Goal: Information Seeking & Learning: Learn about a topic

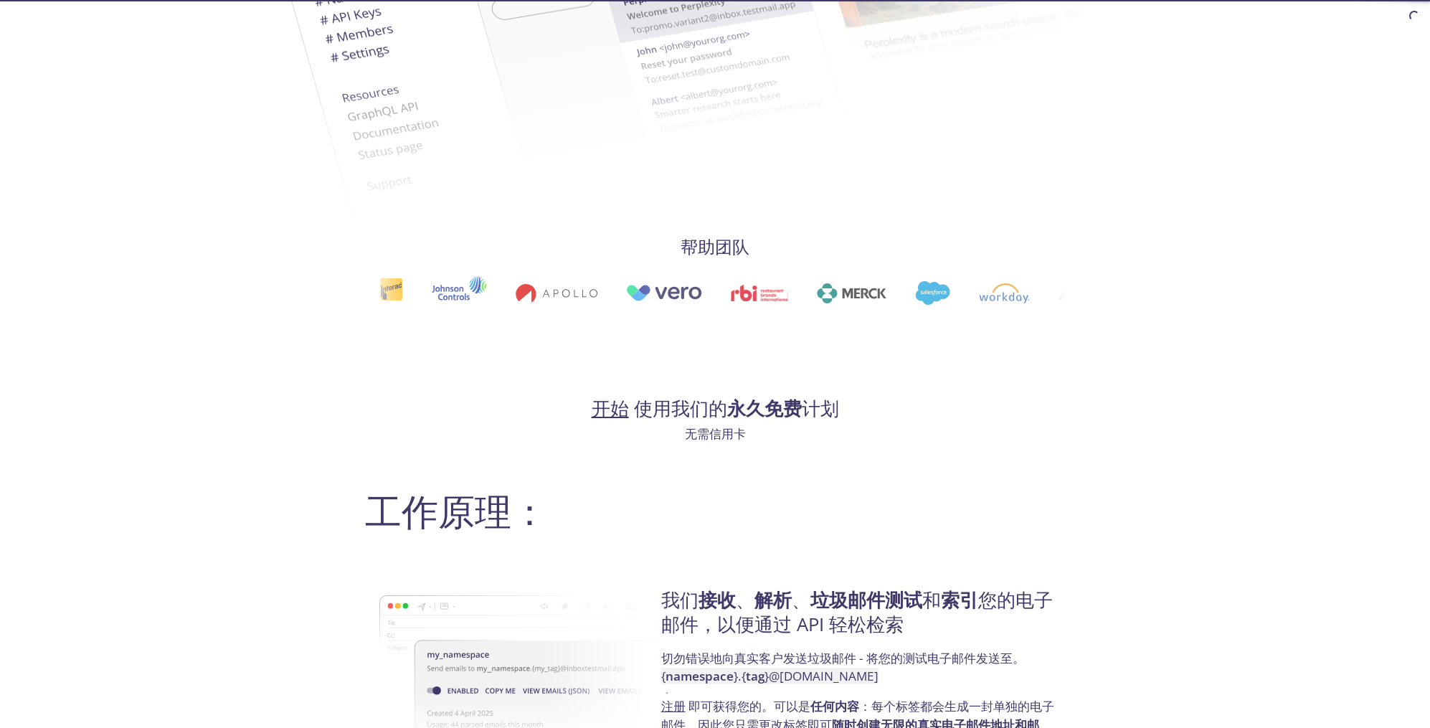
scroll to position [851, 0]
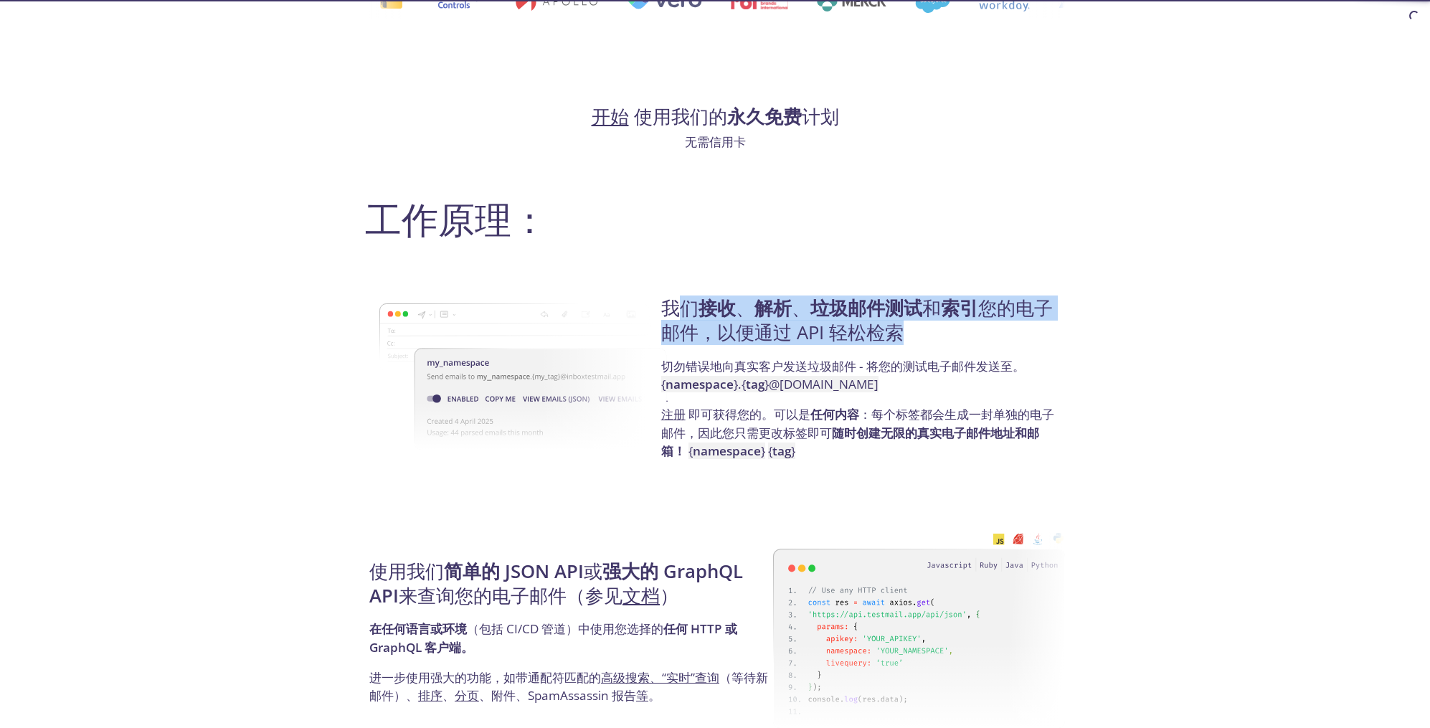
drag, startPoint x: 680, startPoint y: 307, endPoint x: 975, endPoint y: 336, distance: 296.2
click at [996, 332] on h4 "我们 接收 、 解析 、 垃圾邮件测试 和 索引 您的电子邮件，以便通过 API 轻松检索" at bounding box center [860, 326] width 399 height 61
click at [965, 336] on h4 "我们 接收 、 解析 、 垃圾邮件测试 和 索引 您的电子邮件，以便通过 API 轻松检索" at bounding box center [860, 326] width 399 height 61
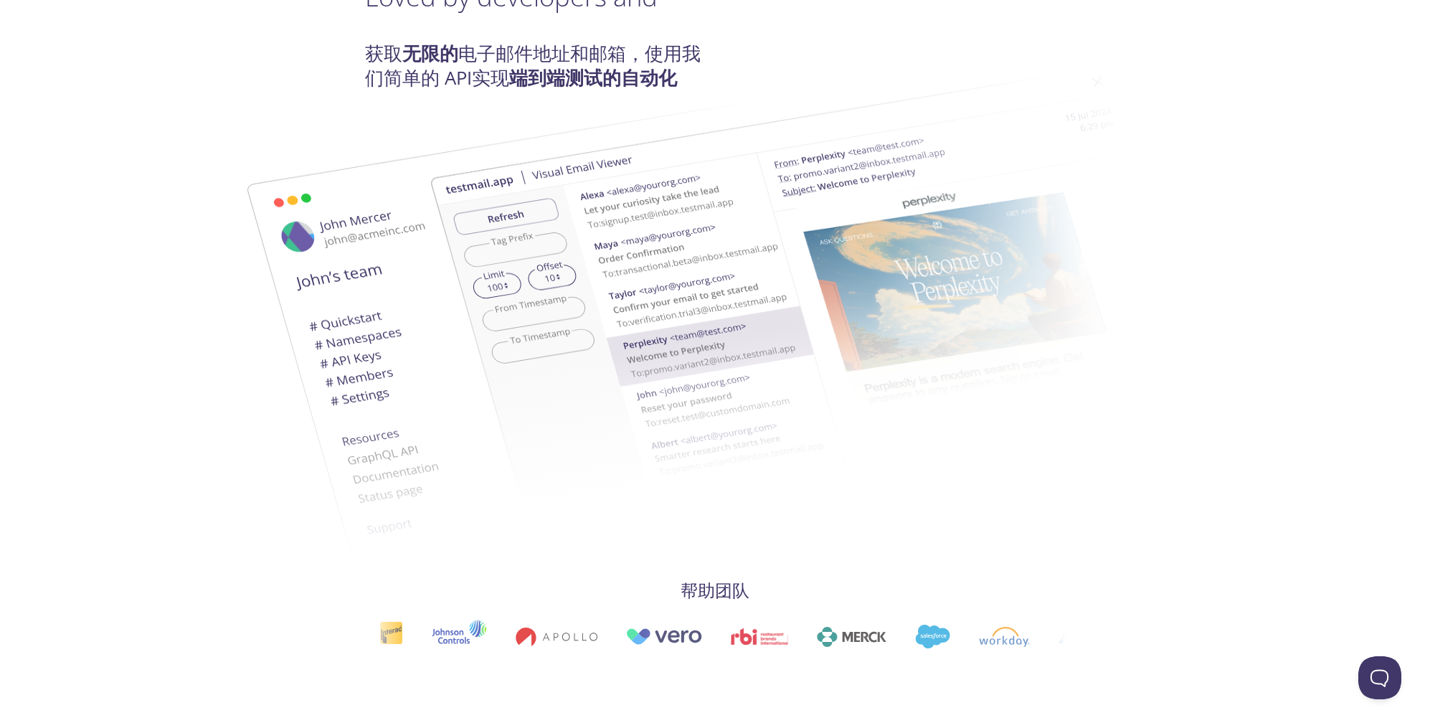
scroll to position [0, 0]
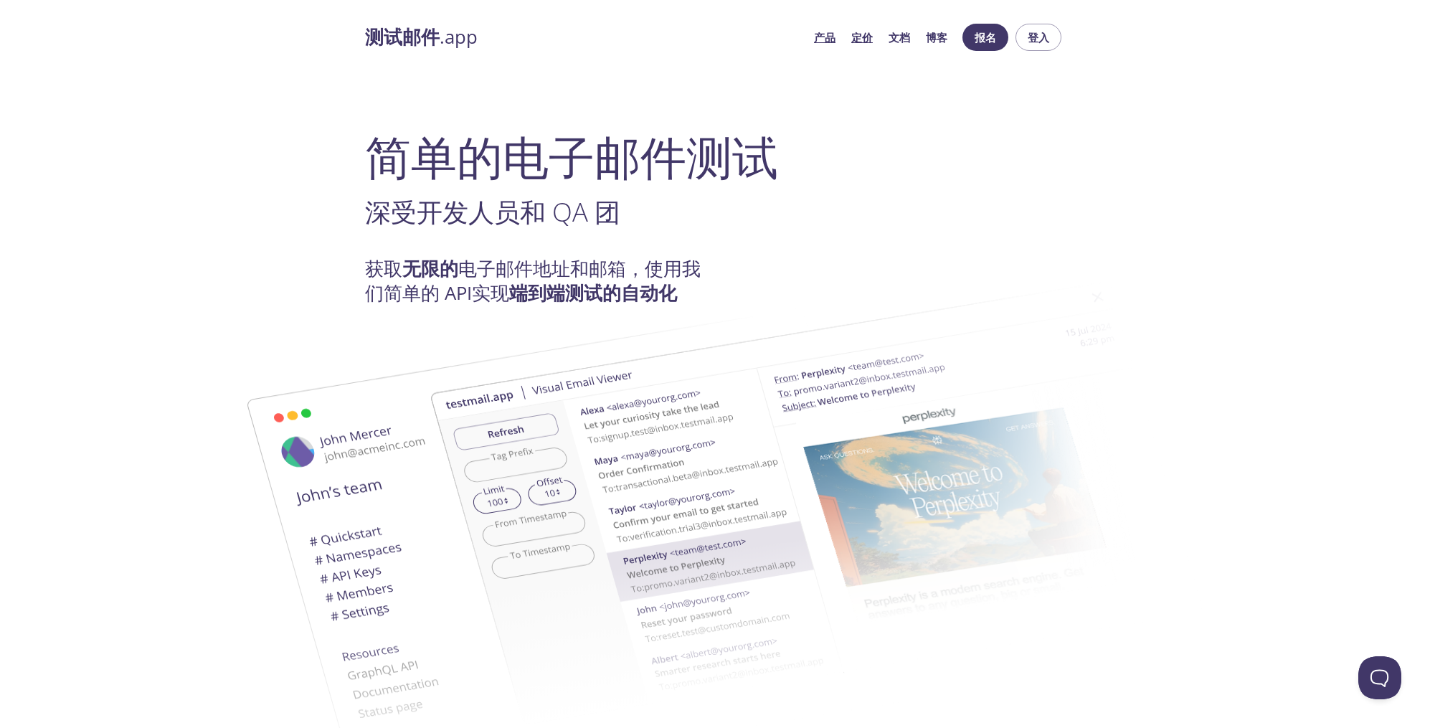
click at [861, 36] on font "定价" at bounding box center [862, 37] width 22 height 14
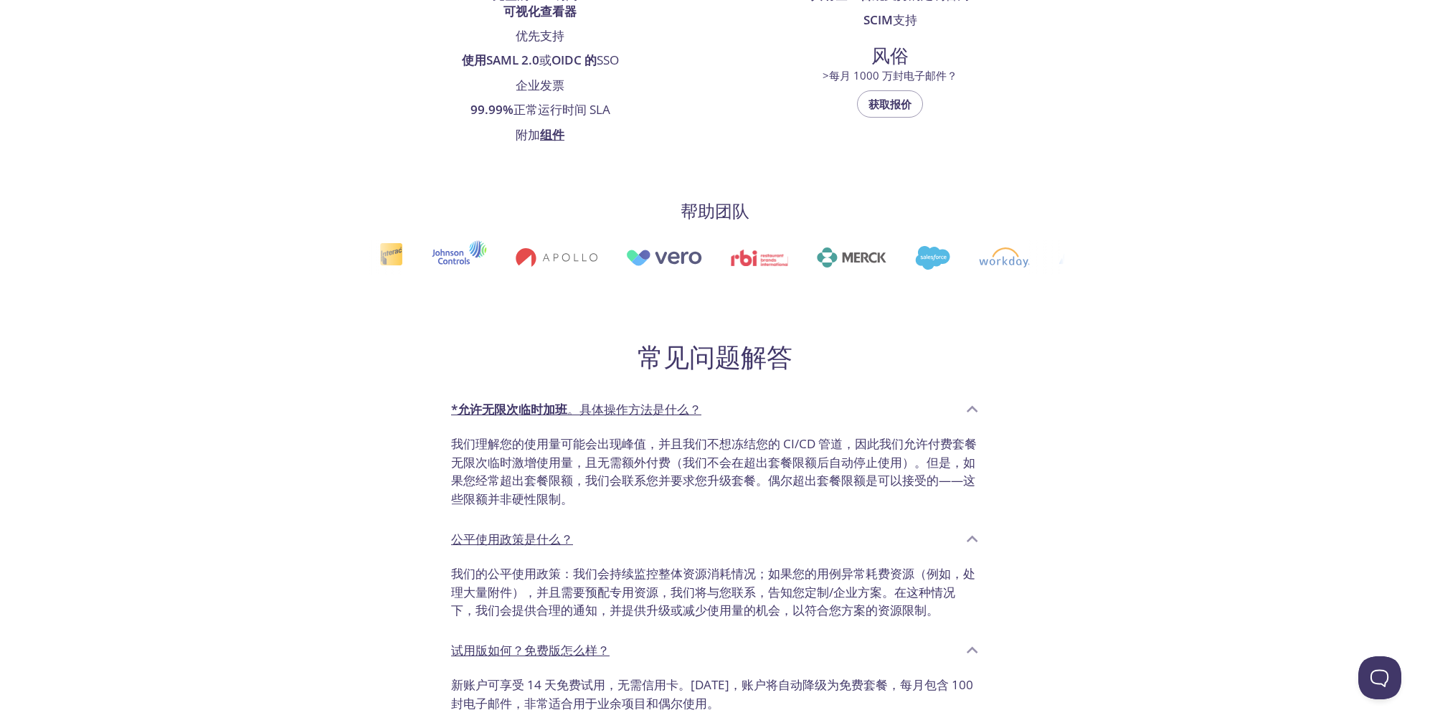
scroll to position [1000, 0]
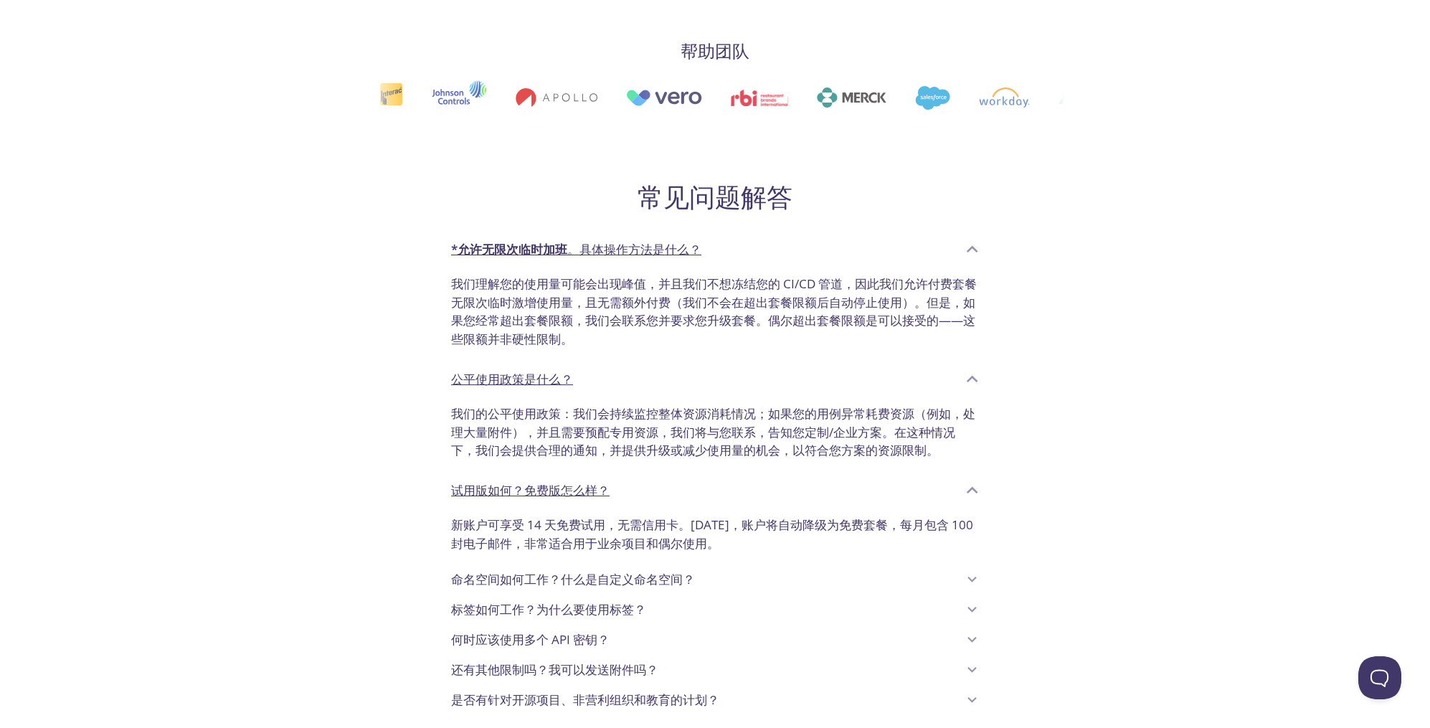
click at [585, 631] on font "何时应该使用多个 API 密钥？" at bounding box center [530, 639] width 159 height 16
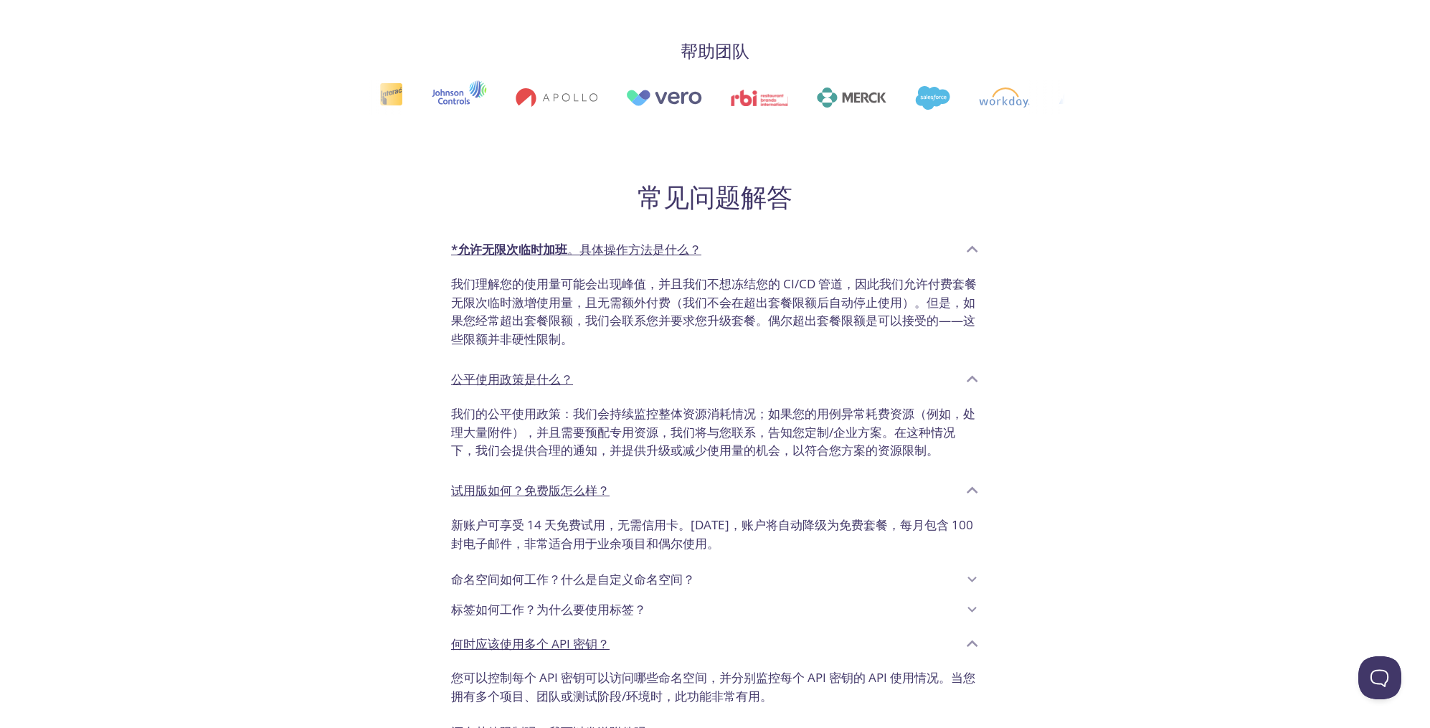
click at [590, 724] on font "还有其他限制吗？我可以发送附件吗？" at bounding box center [554, 732] width 207 height 16
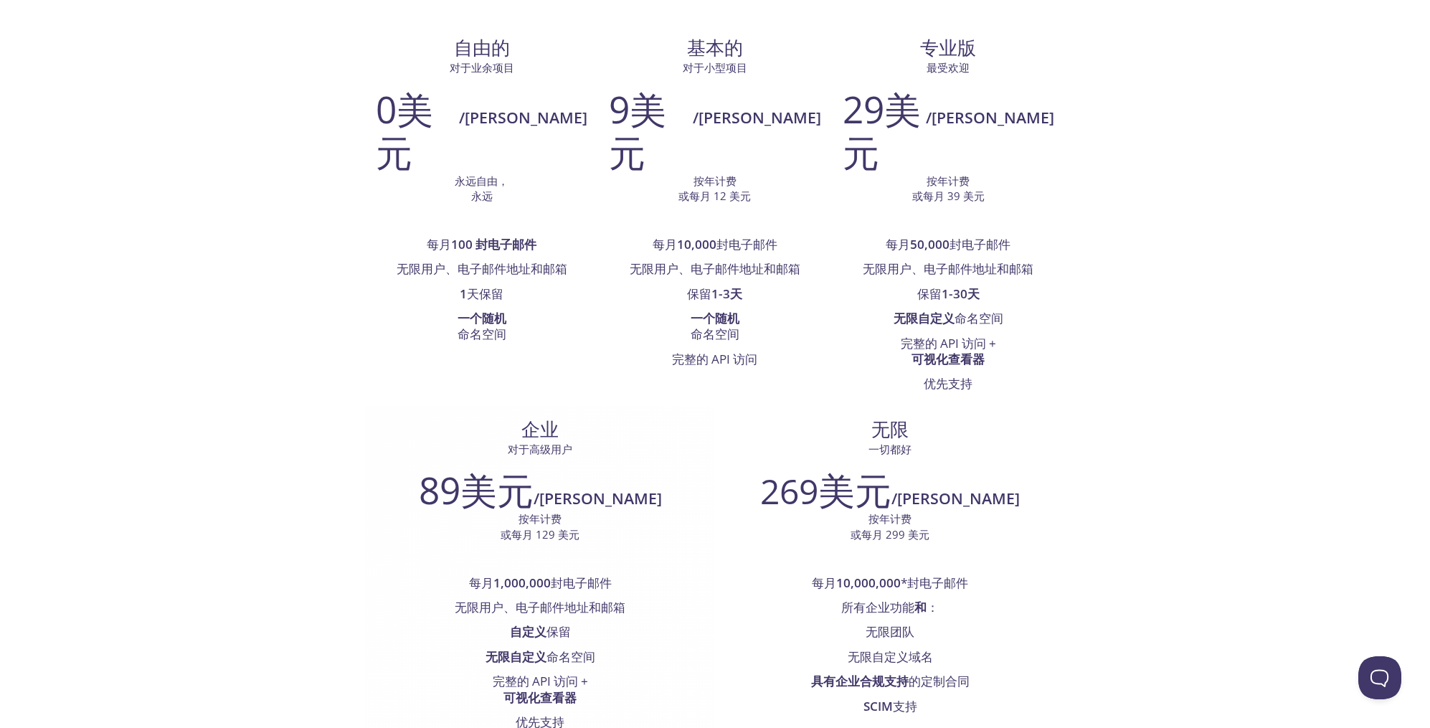
scroll to position [129, 0]
